Goal: Information Seeking & Learning: Check status

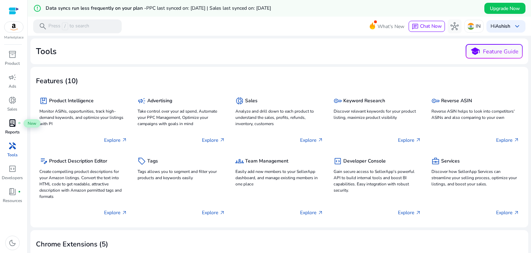
click at [12, 127] on span "lab_profile" at bounding box center [12, 123] width 8 height 8
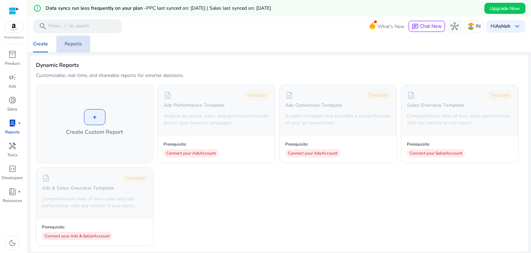
click at [70, 42] on div "Reports" at bounding box center [73, 44] width 17 height 5
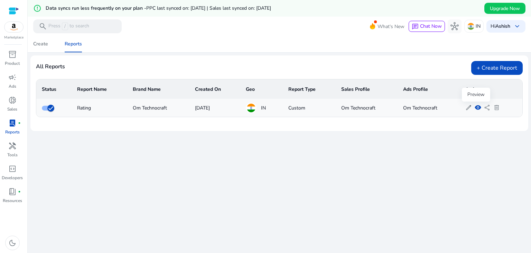
click at [476, 107] on span "visibility" at bounding box center [478, 107] width 7 height 7
